Goal: Navigation & Orientation: Find specific page/section

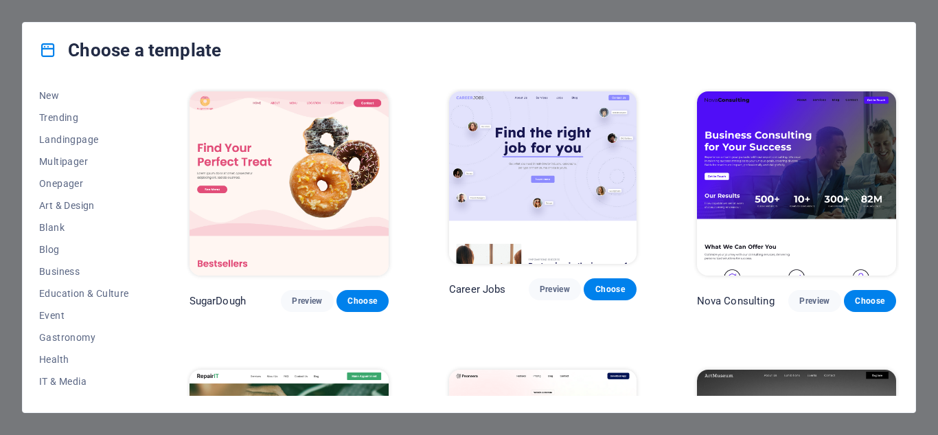
scroll to position [54, 0]
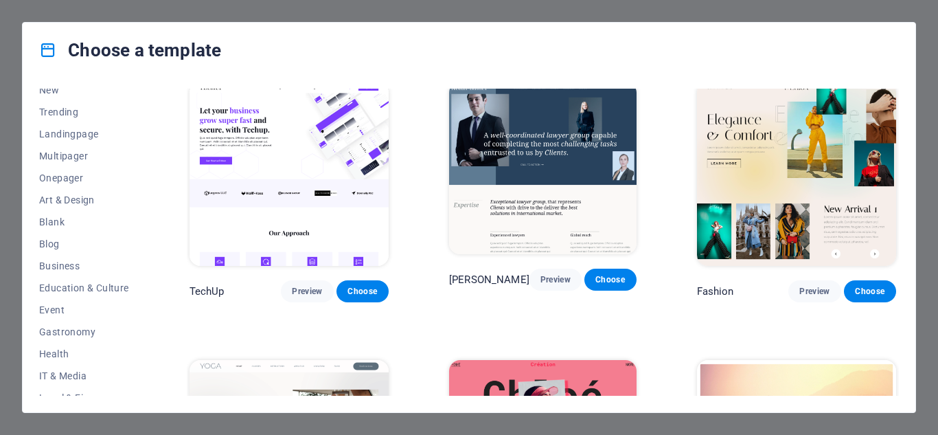
scroll to position [4215, 0]
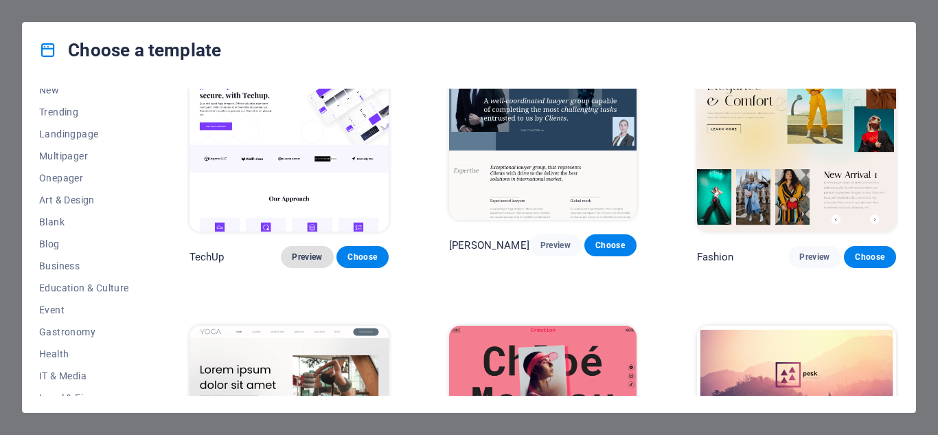
click at [299, 251] on span "Preview" at bounding box center [307, 256] width 30 height 11
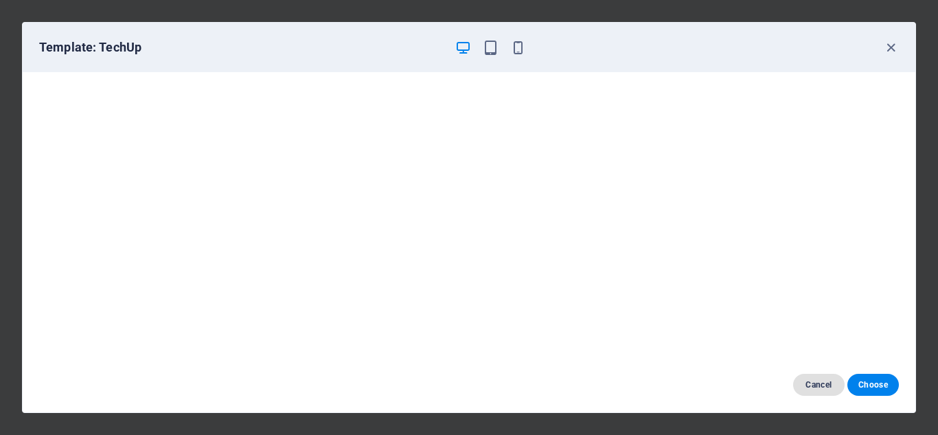
click at [824, 382] on span "Cancel" at bounding box center [819, 384] width 30 height 11
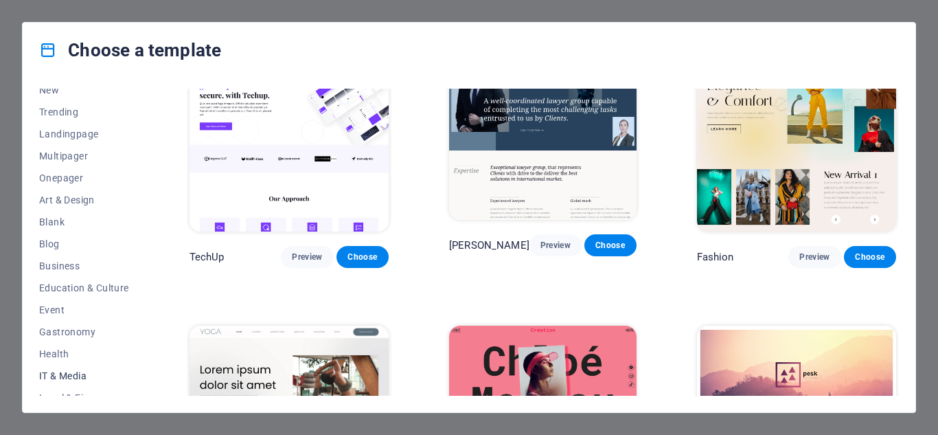
click at [57, 377] on span "IT & Media" at bounding box center [84, 375] width 90 height 11
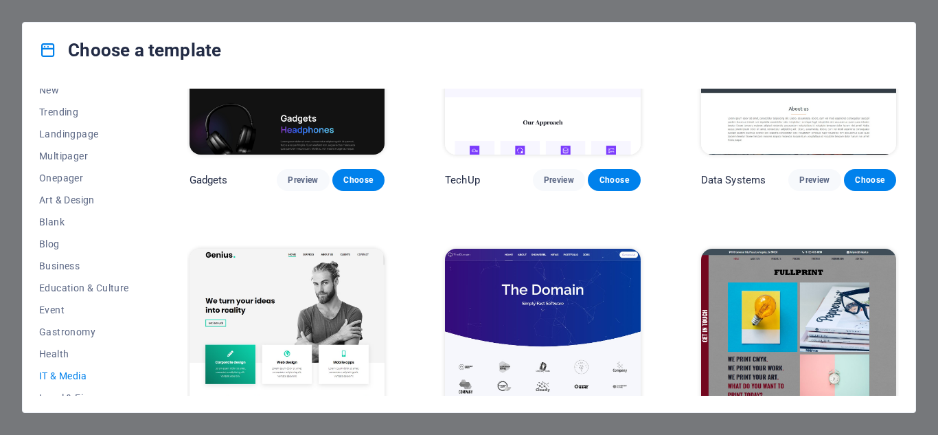
click at [279, 303] on img at bounding box center [286, 339] width 195 height 180
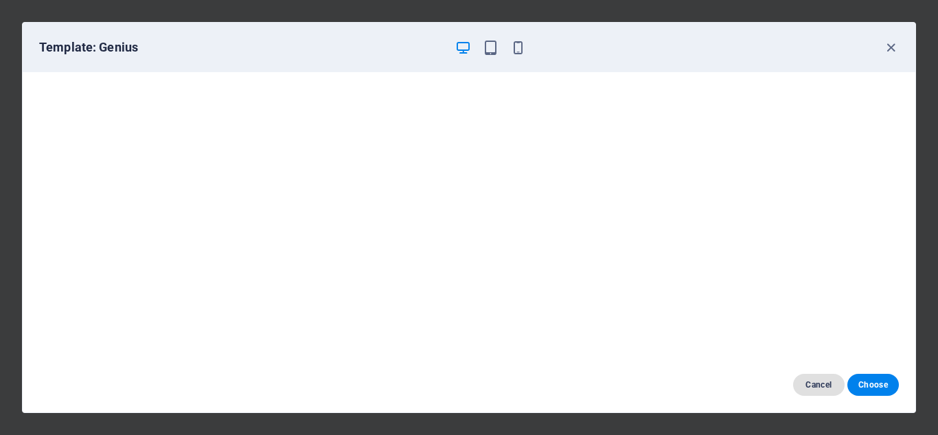
click at [822, 387] on span "Cancel" at bounding box center [819, 384] width 30 height 11
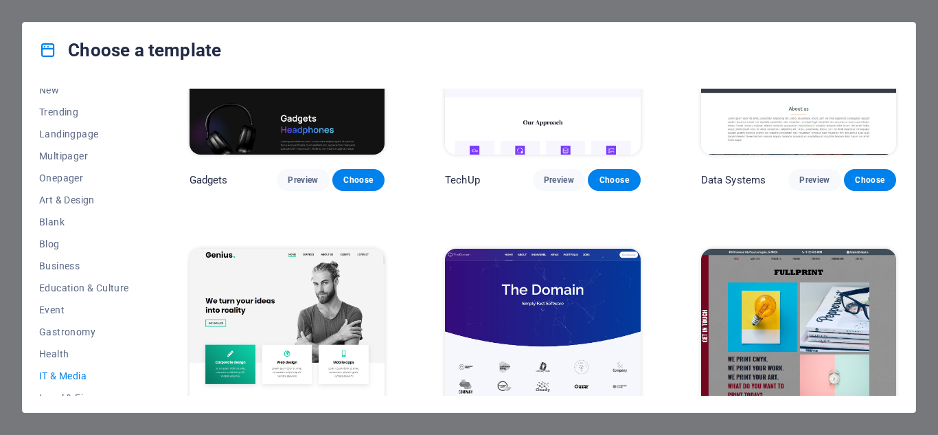
click at [536, 307] on img at bounding box center [542, 339] width 195 height 180
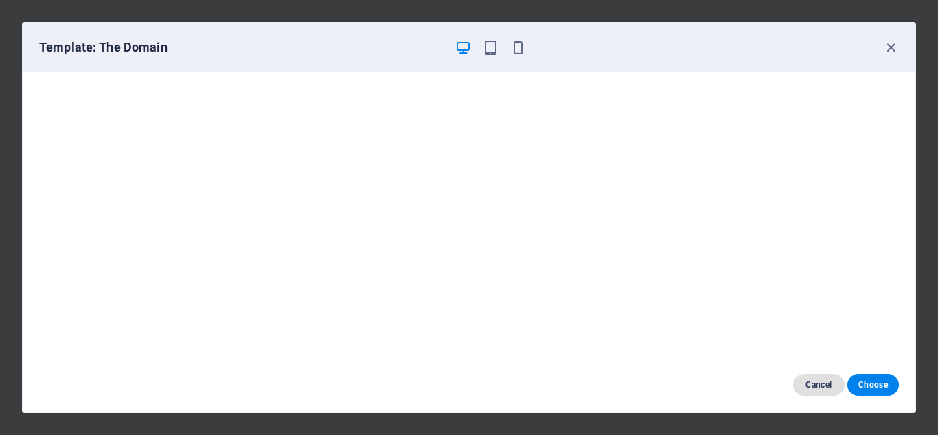
click at [820, 385] on span "Cancel" at bounding box center [819, 384] width 30 height 11
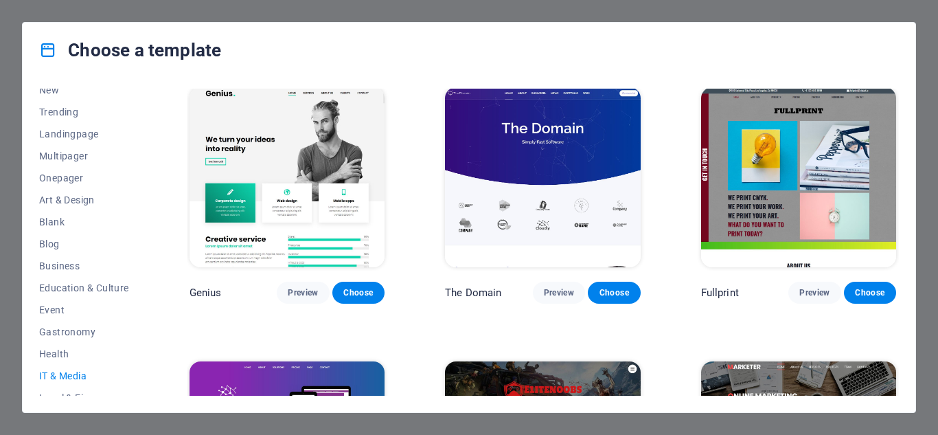
scroll to position [659, 0]
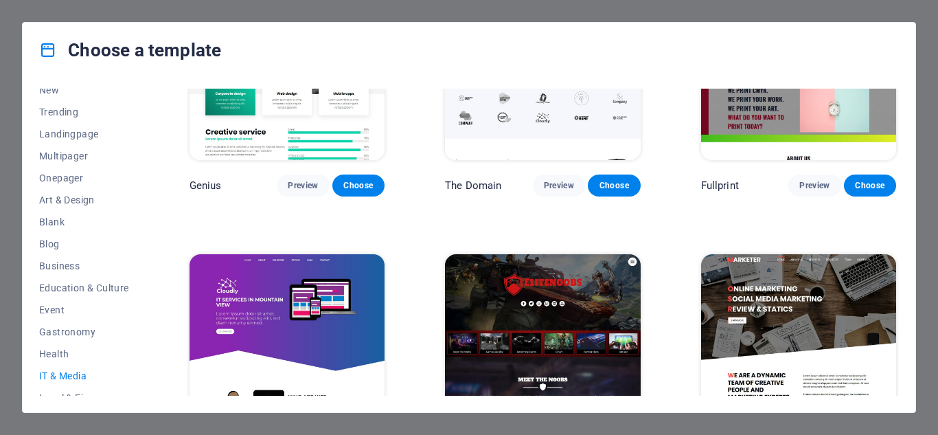
drag, startPoint x: 900, startPoint y: 350, endPoint x: 899, endPoint y: 376, distance: 26.1
click at [899, 376] on div "All Templates My Templates New Trending Landingpage Multipager Onepager Art & D…" at bounding box center [469, 245] width 893 height 334
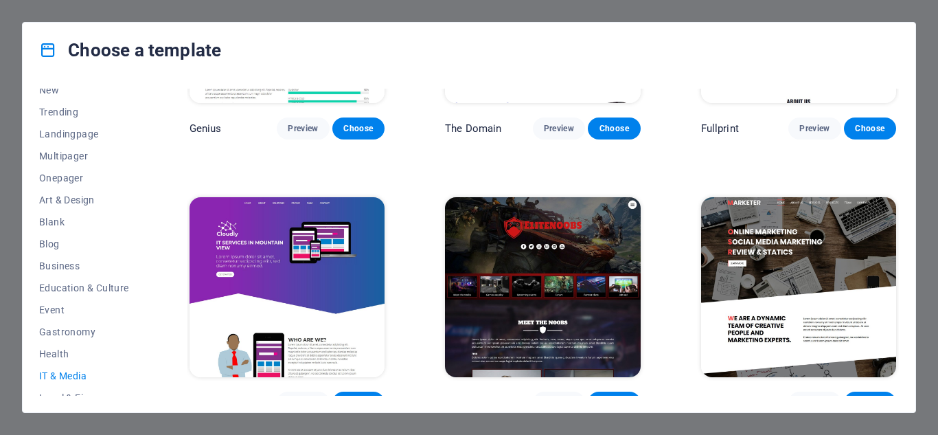
scroll to position [728, 0]
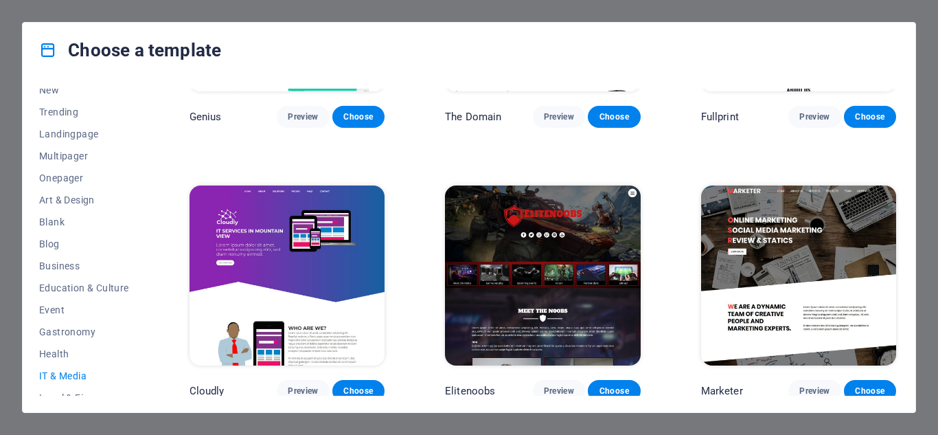
click at [790, 263] on img at bounding box center [798, 275] width 195 height 180
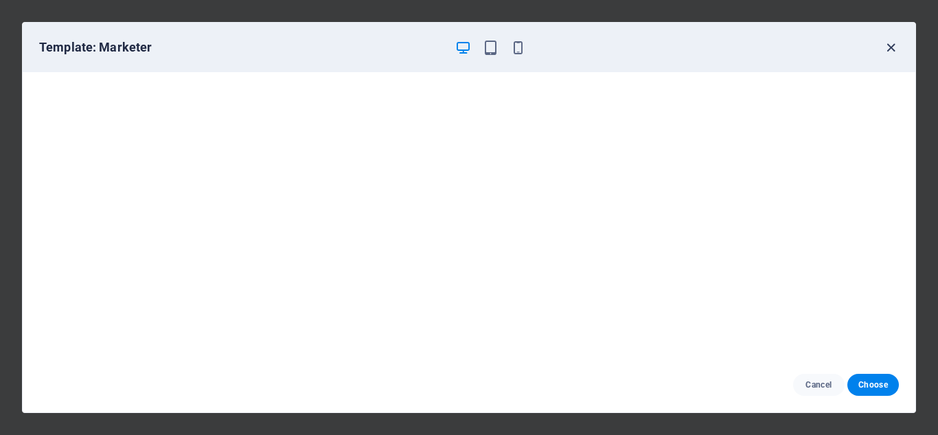
click at [888, 47] on icon "button" at bounding box center [891, 48] width 16 height 16
